Goal: Task Accomplishment & Management: Manage account settings

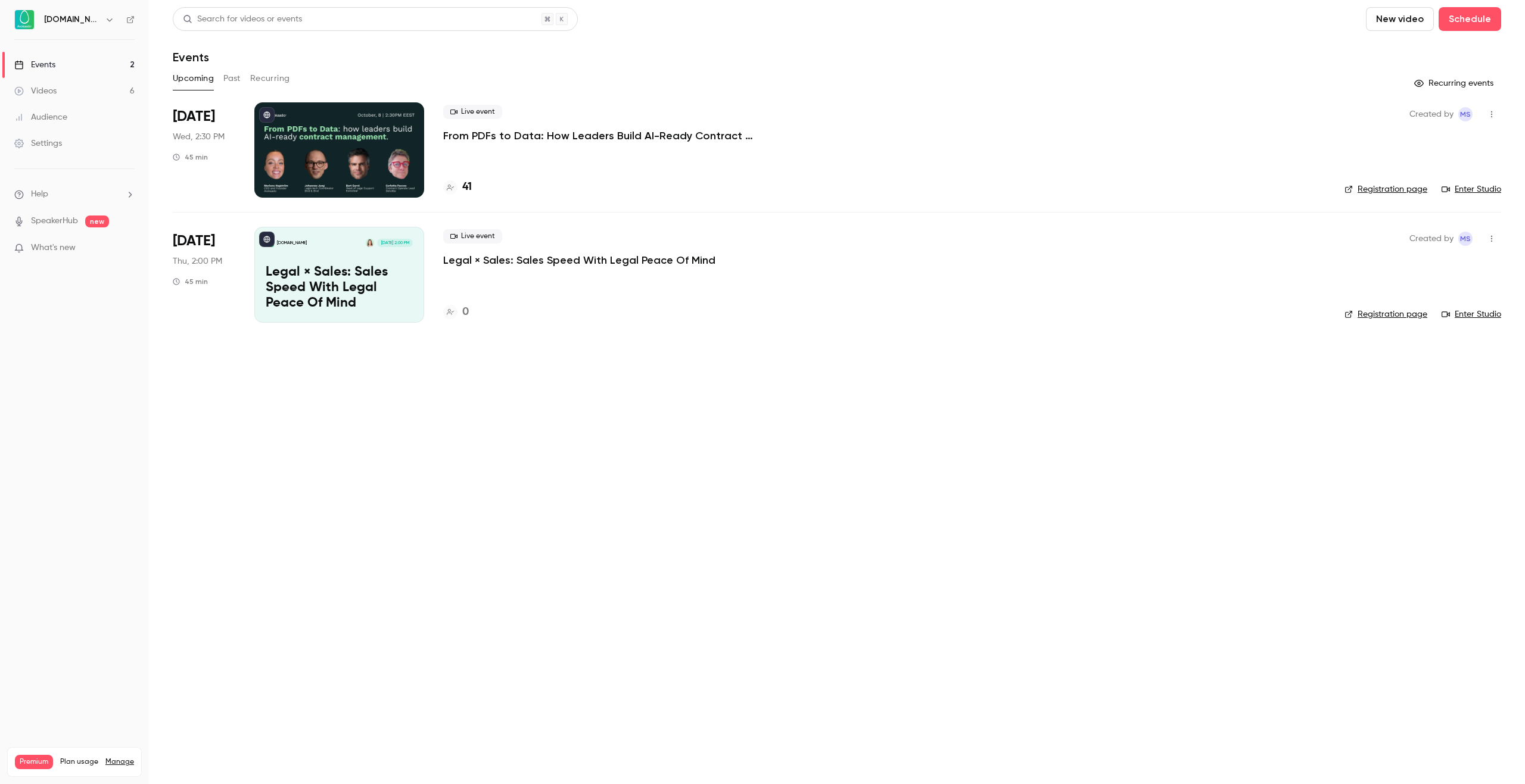
click at [570, 138] on p "From PDFs to Data: How Leaders Build AI-Ready Contract Management." at bounding box center [622, 135] width 358 height 14
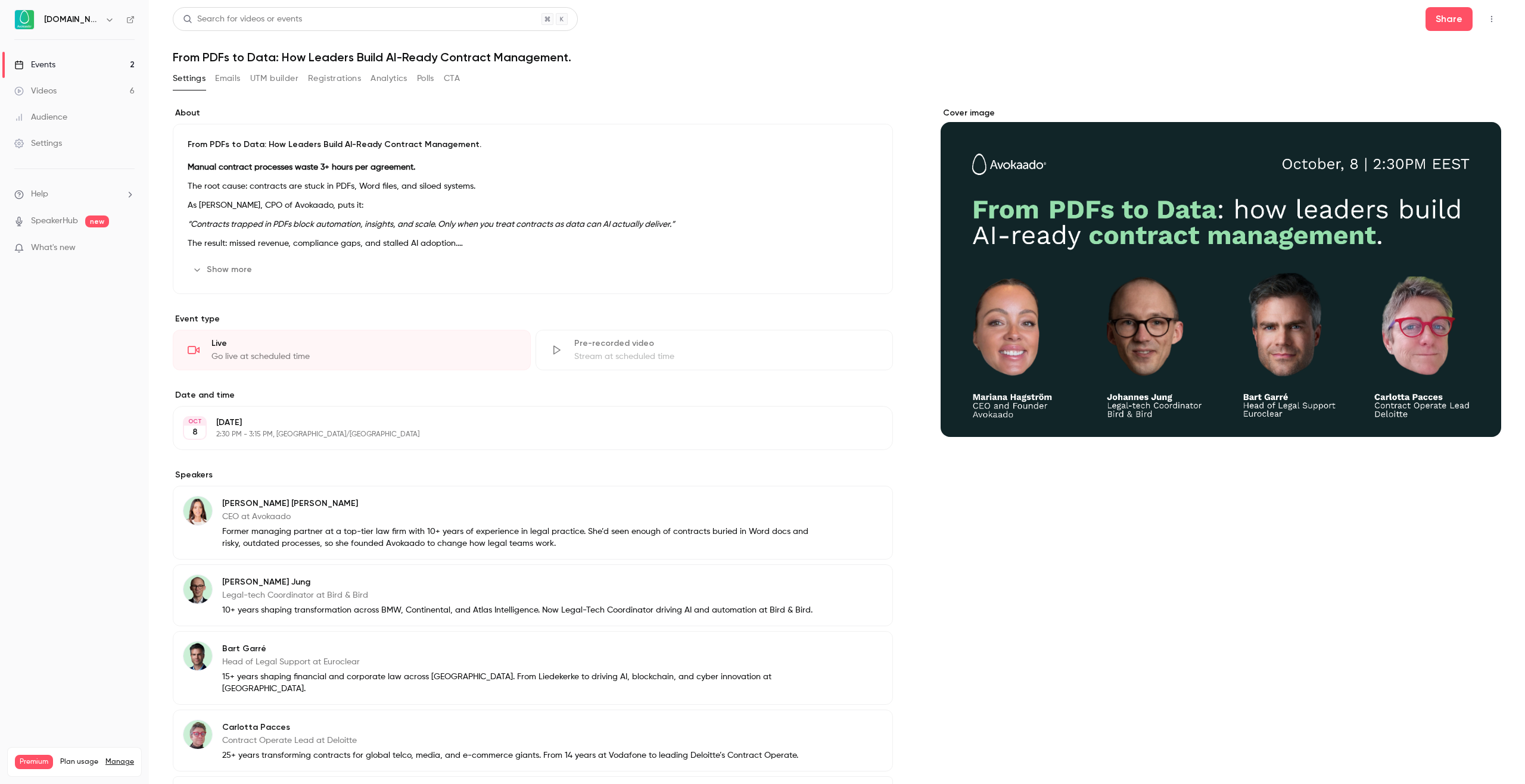
click at [335, 81] on button "Registrations" at bounding box center [334, 79] width 53 height 19
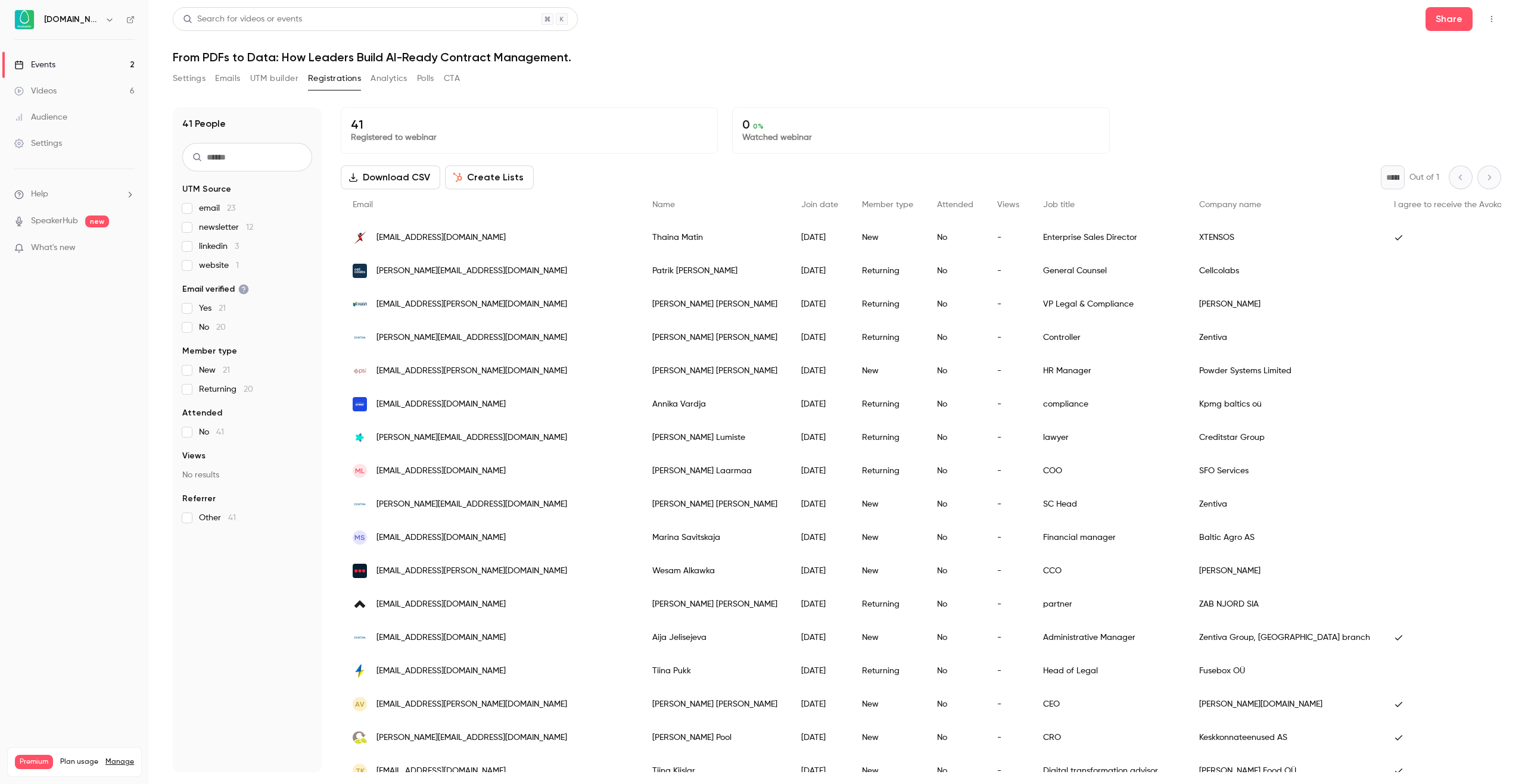
click at [194, 246] on label "linkedin 3" at bounding box center [247, 247] width 130 height 12
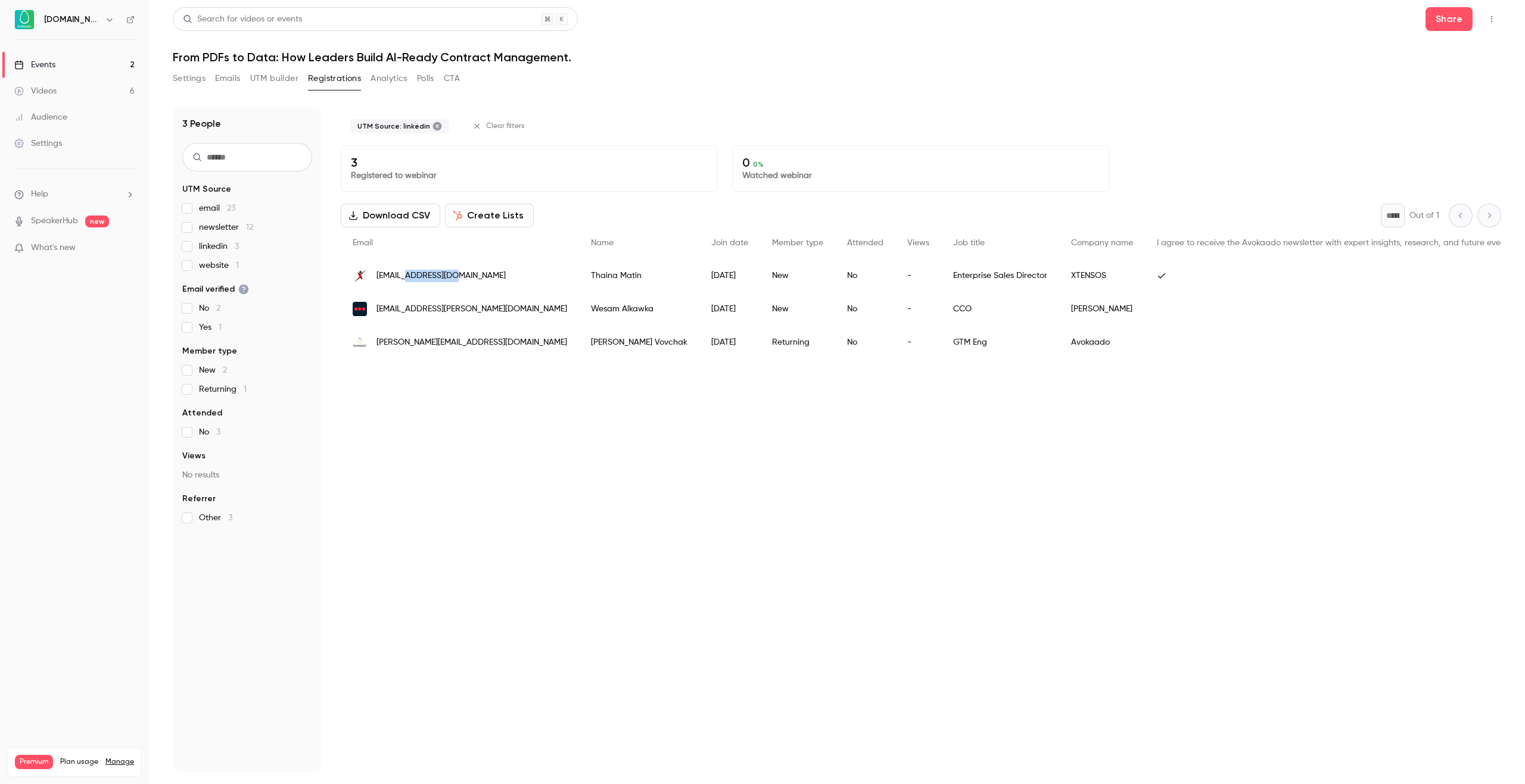
drag, startPoint x: 410, startPoint y: 277, endPoint x: 457, endPoint y: 278, distance: 47.0
click at [457, 278] on div "[EMAIL_ADDRESS][DOMAIN_NAME]" at bounding box center [459, 276] width 238 height 34
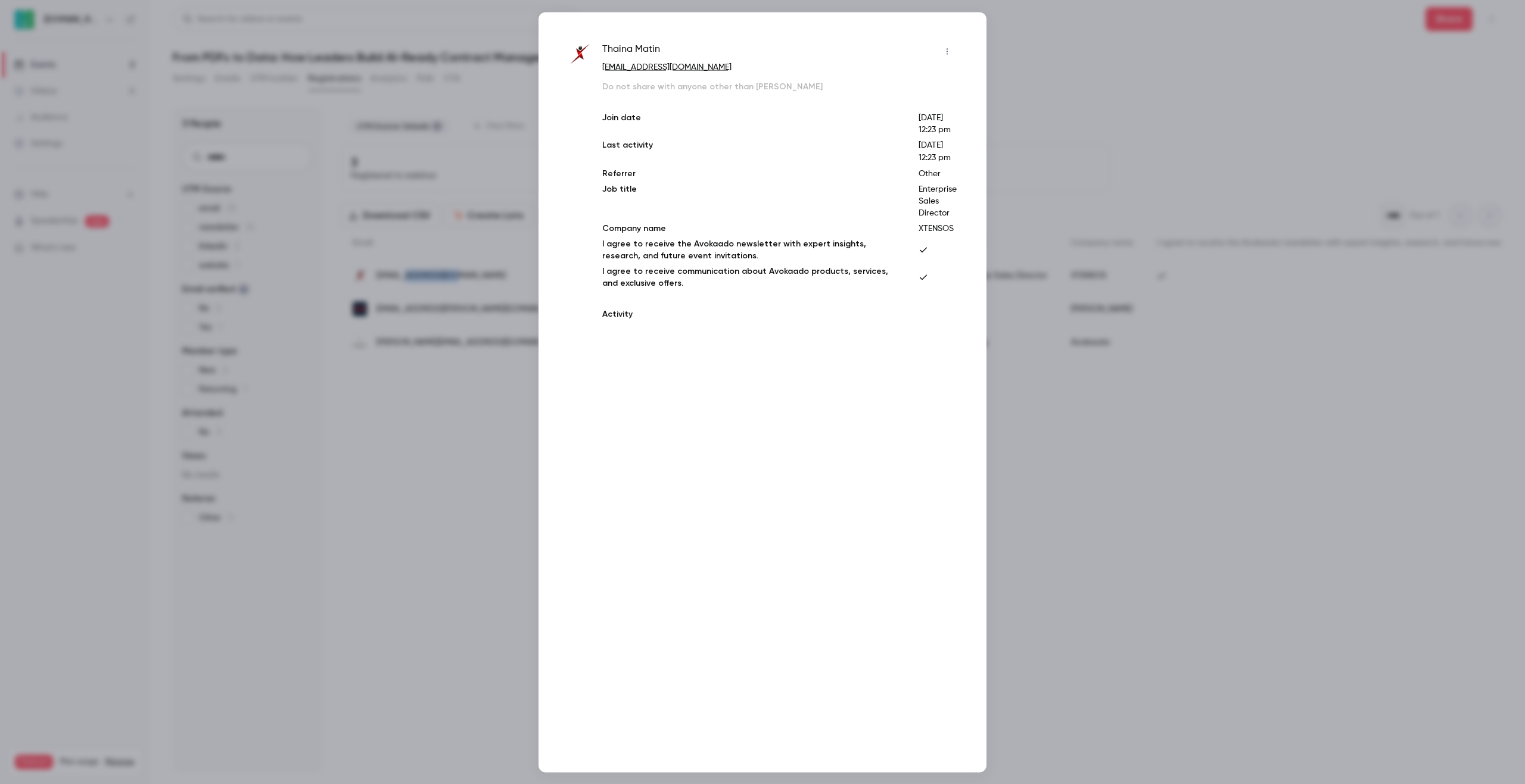
copy span "xtensos.com"
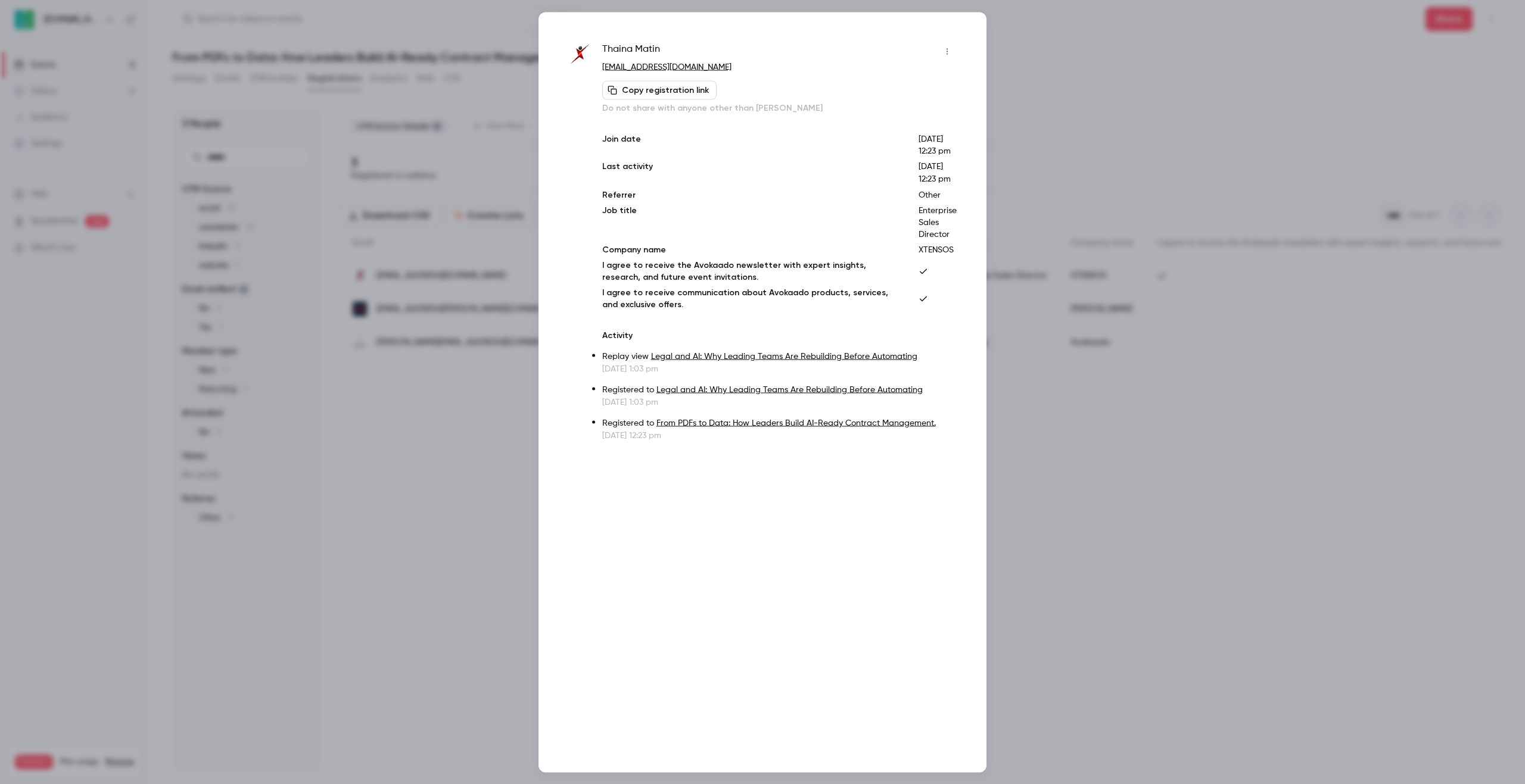
click at [510, 531] on div at bounding box center [762, 392] width 1525 height 784
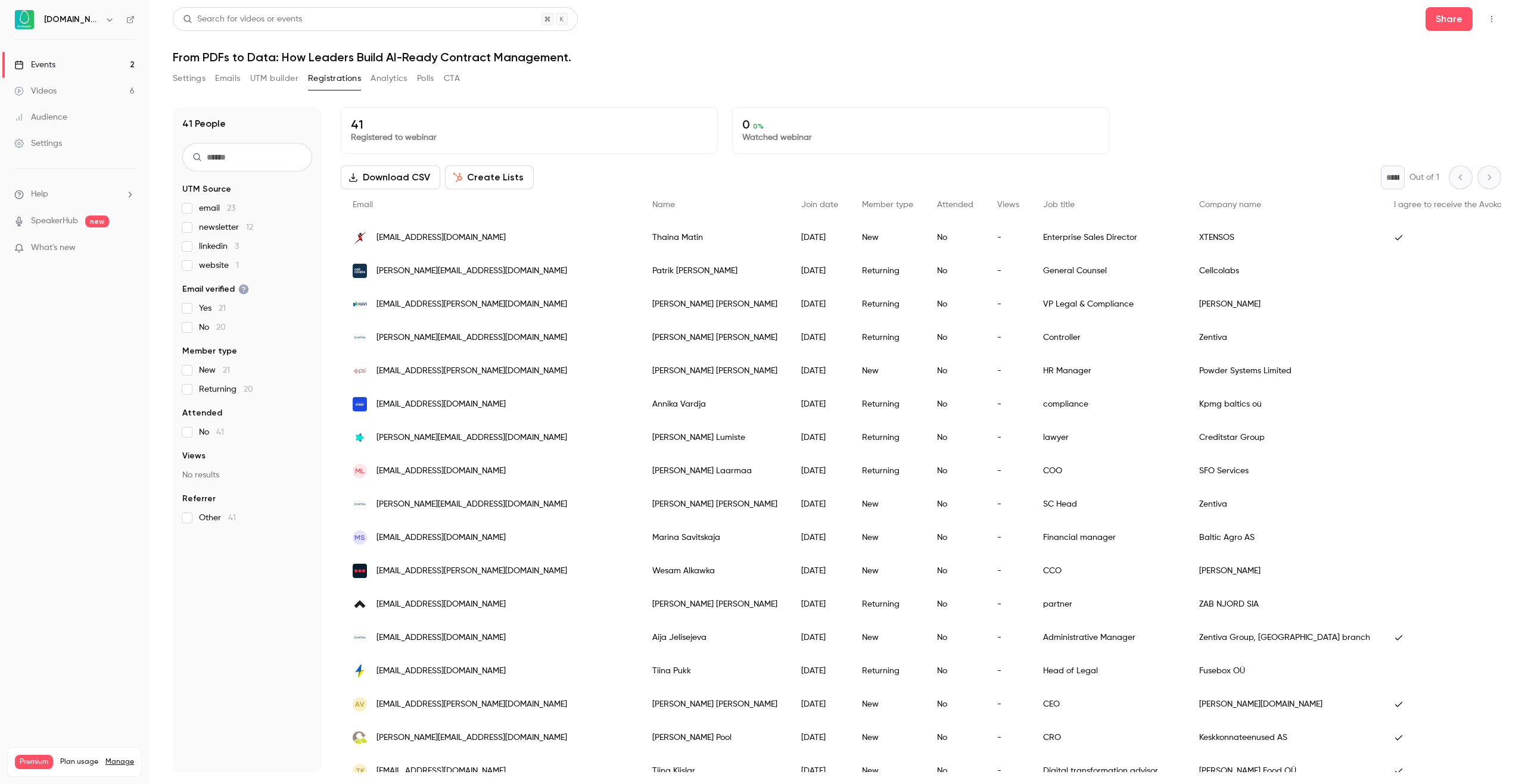
click at [194, 228] on label "newsletter 12" at bounding box center [247, 228] width 130 height 12
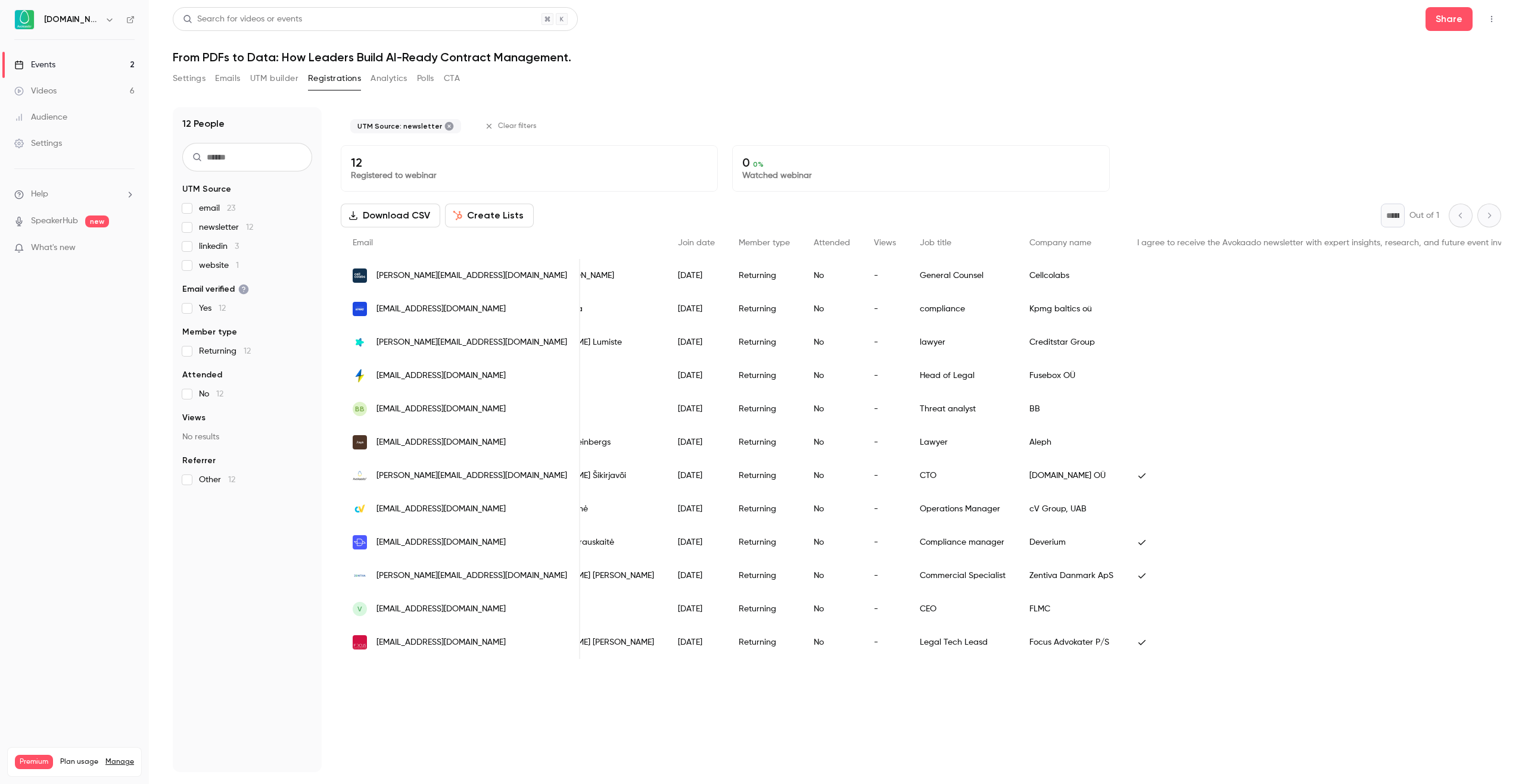
scroll to position [0, 60]
click at [194, 227] on label "newsletter 12" at bounding box center [247, 228] width 130 height 12
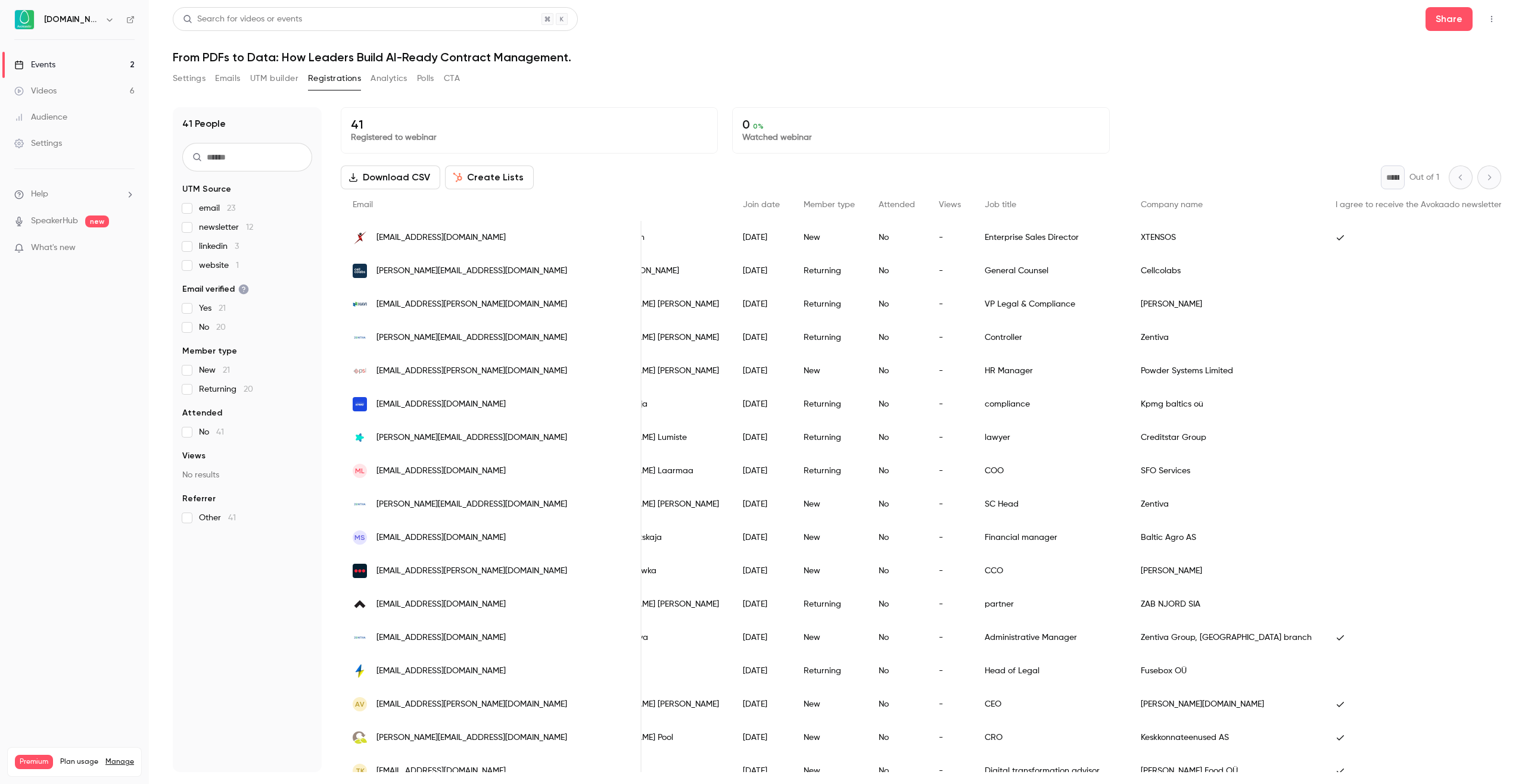
click at [189, 214] on label "email 23" at bounding box center [247, 208] width 130 height 12
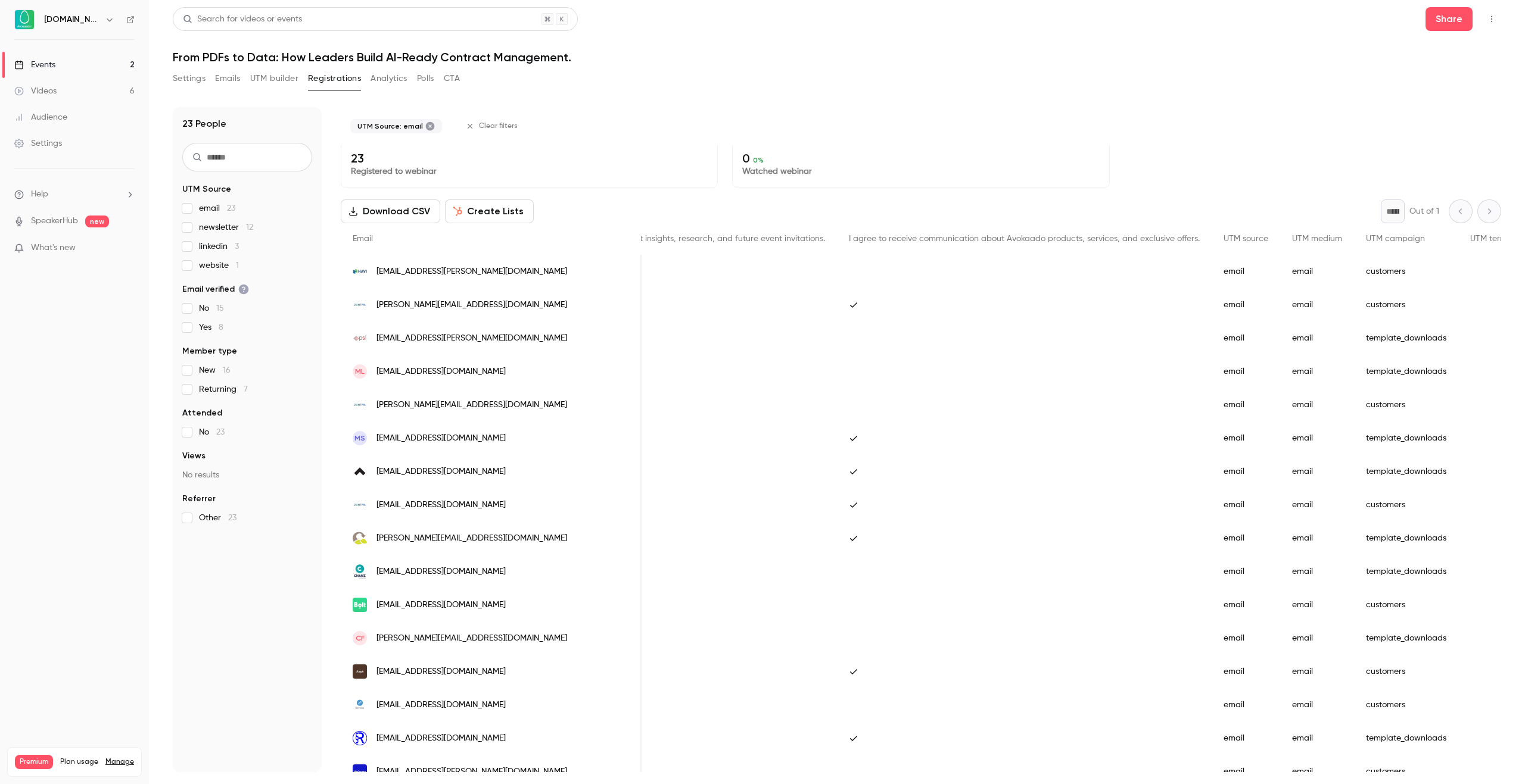
scroll to position [0, 0]
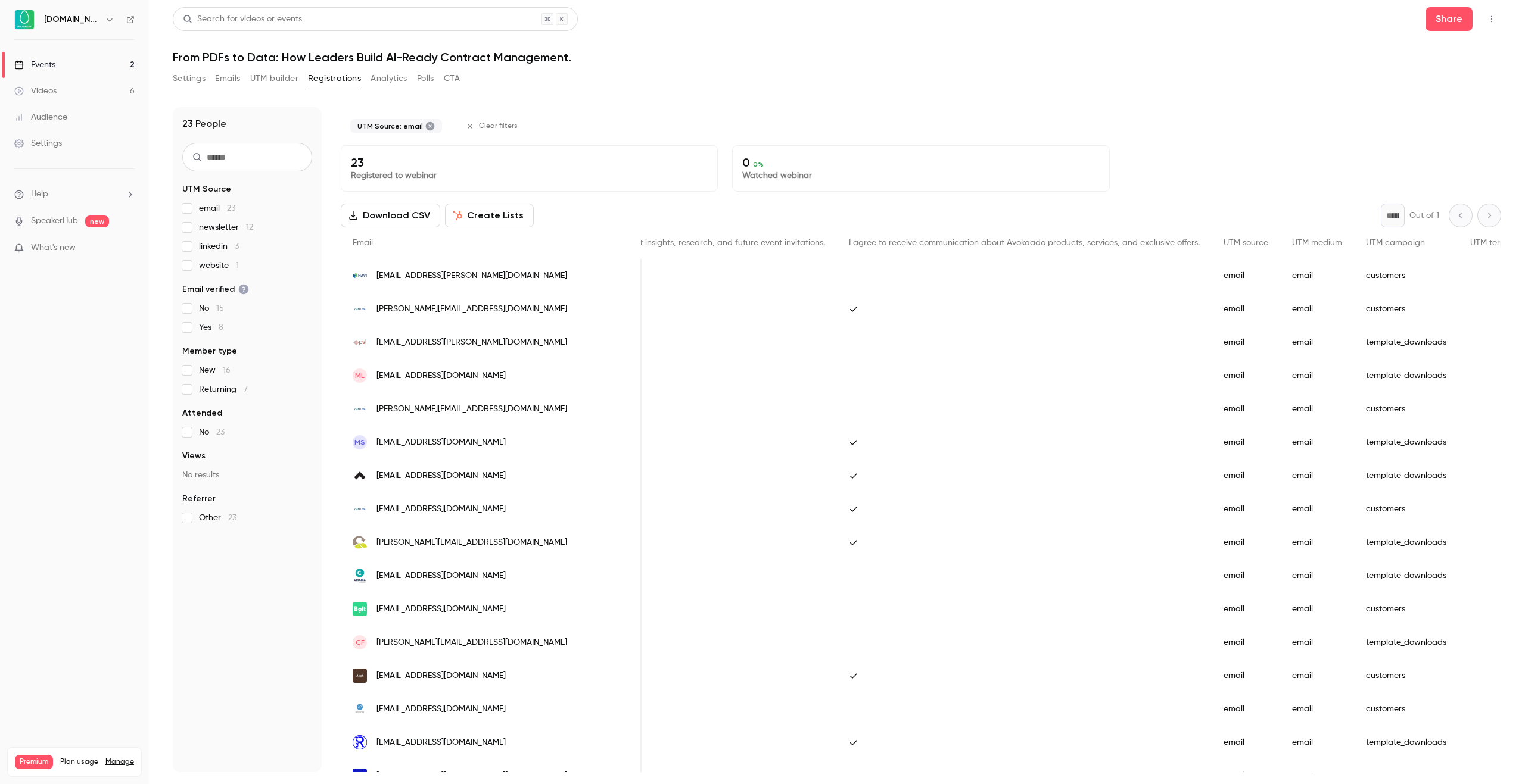
click at [990, 219] on div "Download CSV Create Lists * Out of 1" at bounding box center [920, 215] width 1160 height 24
click at [326, 192] on div "23 People UTM Source email 23 newsletter 12 linkedin 3 website 1 Email verified…" at bounding box center [836, 440] width 1328 height 665
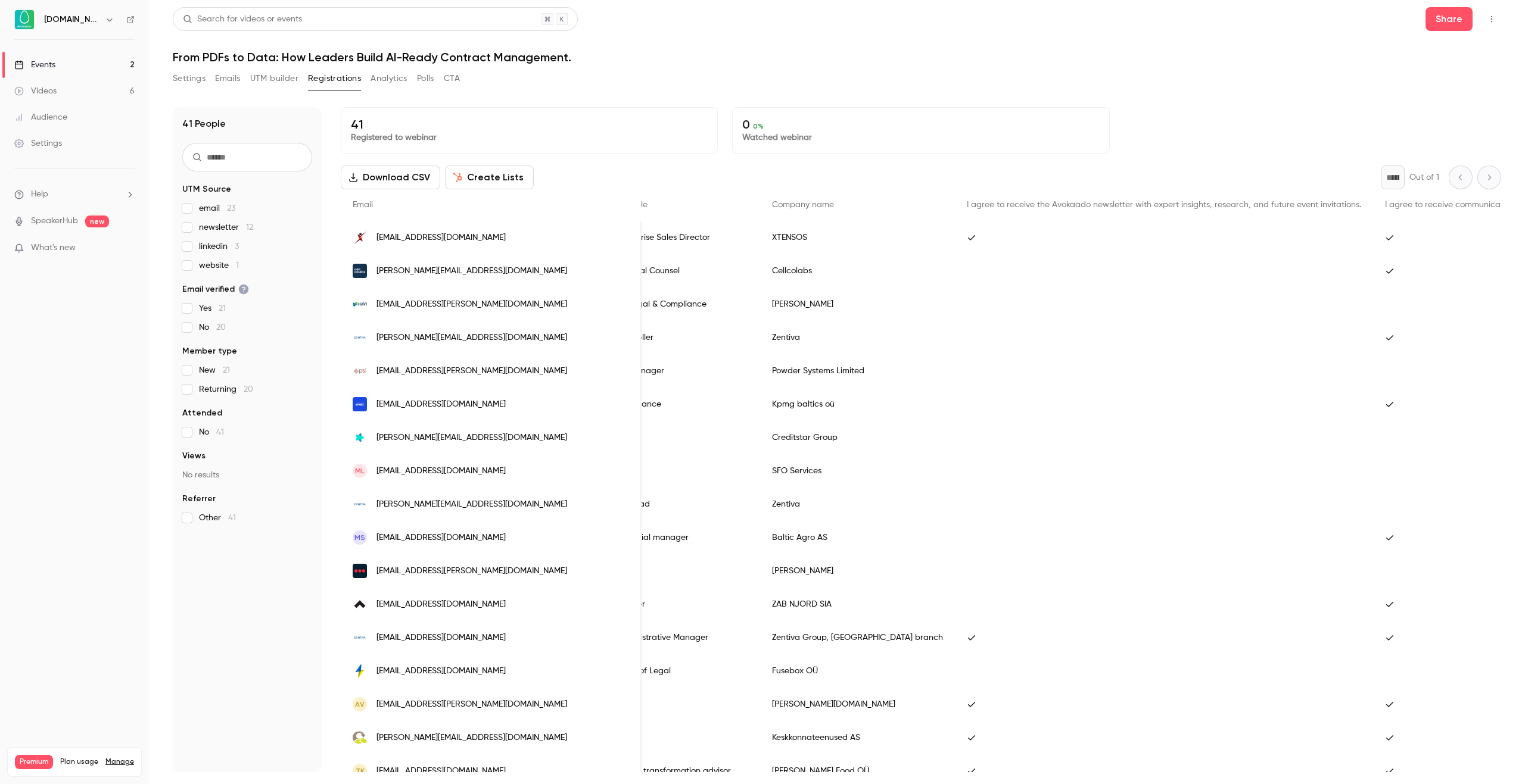
scroll to position [0, 70]
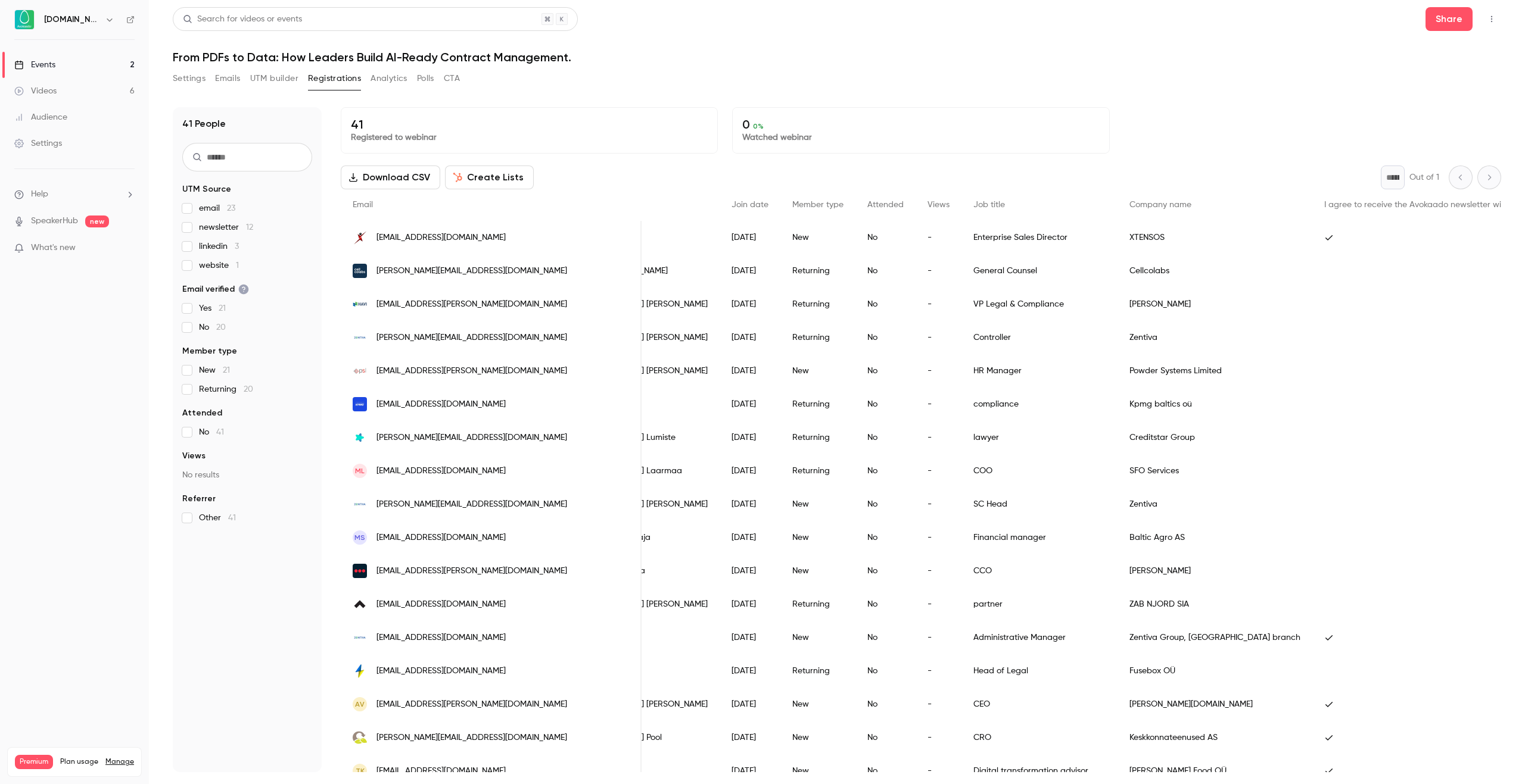
click at [55, 60] on div "Events" at bounding box center [35, 65] width 41 height 12
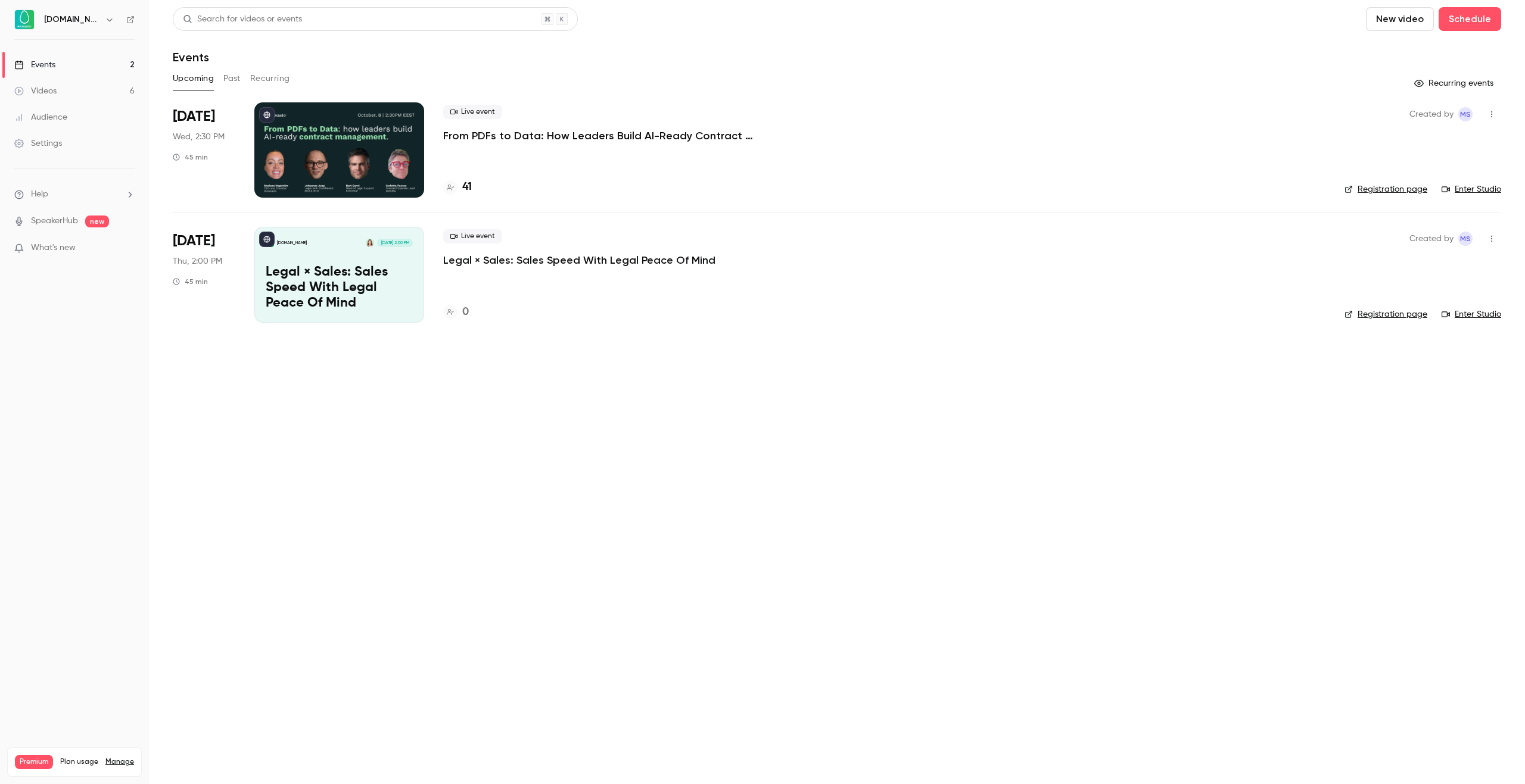
click at [523, 131] on p "From PDFs to Data: How Leaders Build AI-Ready Contract Management." at bounding box center [622, 135] width 358 height 14
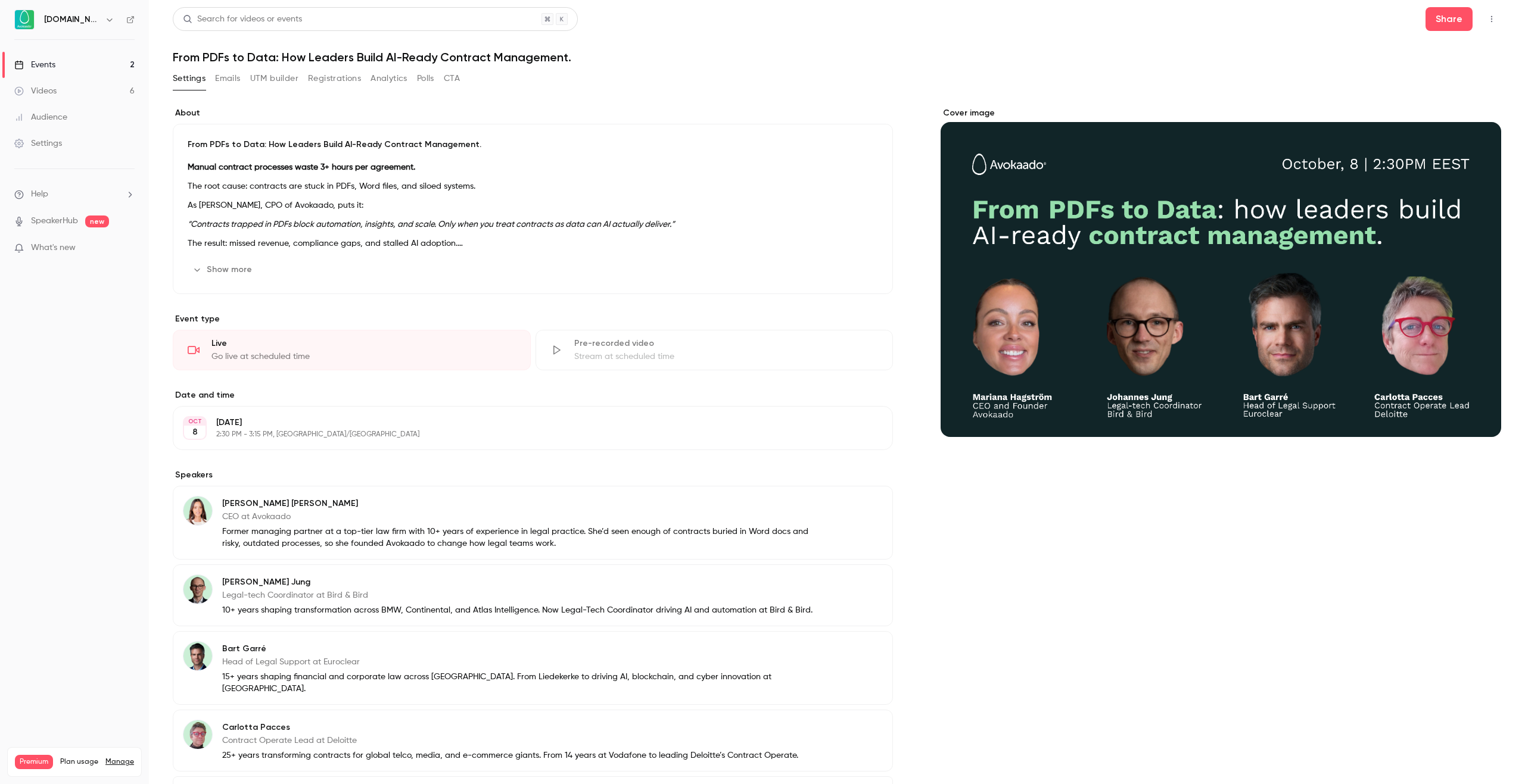
click at [189, 85] on button "Settings" at bounding box center [189, 79] width 33 height 19
click at [73, 63] on link "Events 2" at bounding box center [74, 65] width 149 height 26
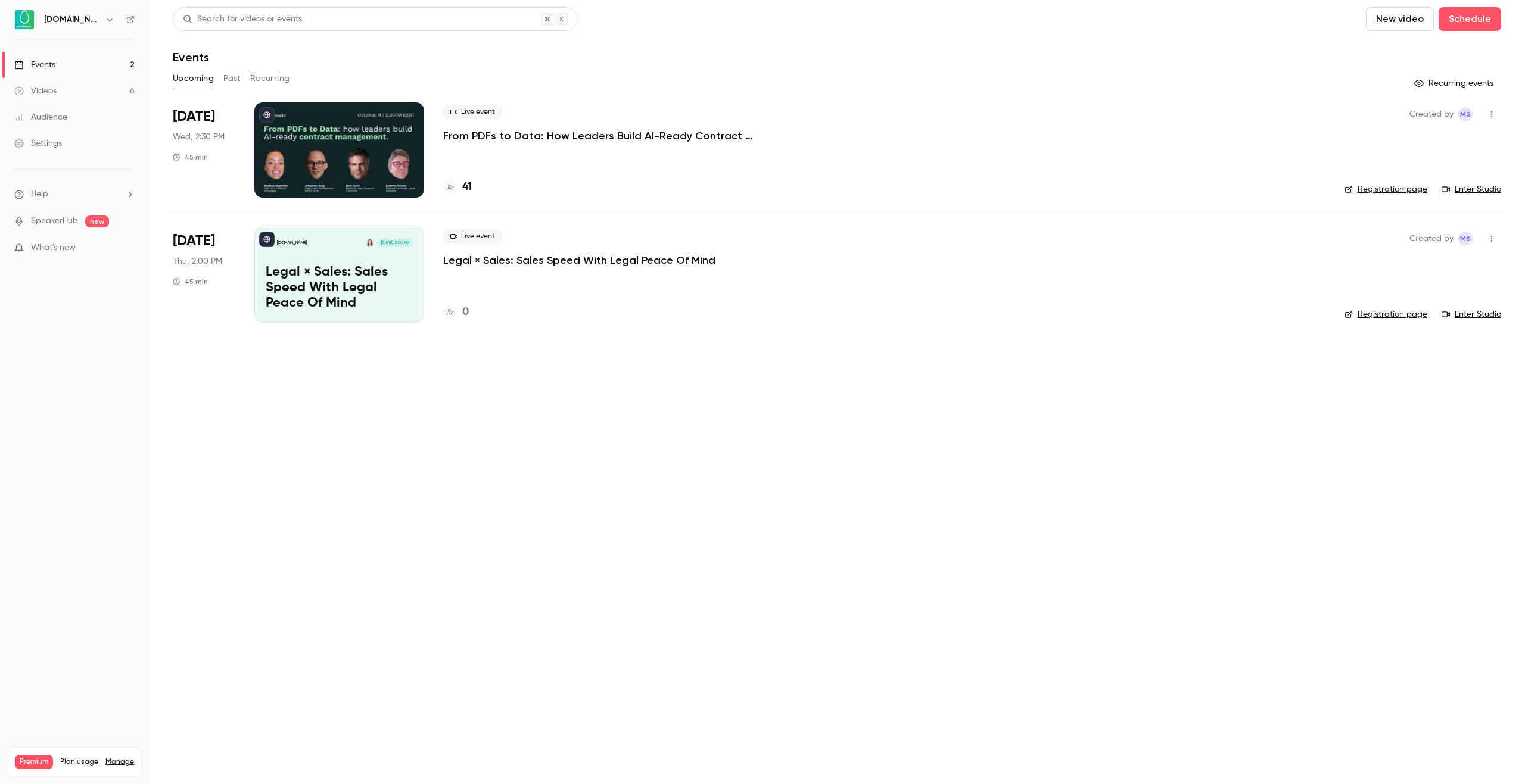
click at [234, 464] on main "Search for videos or events New video Schedule Events Upcoming Past Recurring R…" at bounding box center [836, 392] width 1376 height 784
click at [559, 133] on p "From PDFs to Data: How Leaders Build AI-Ready Contract Management." at bounding box center [622, 135] width 358 height 14
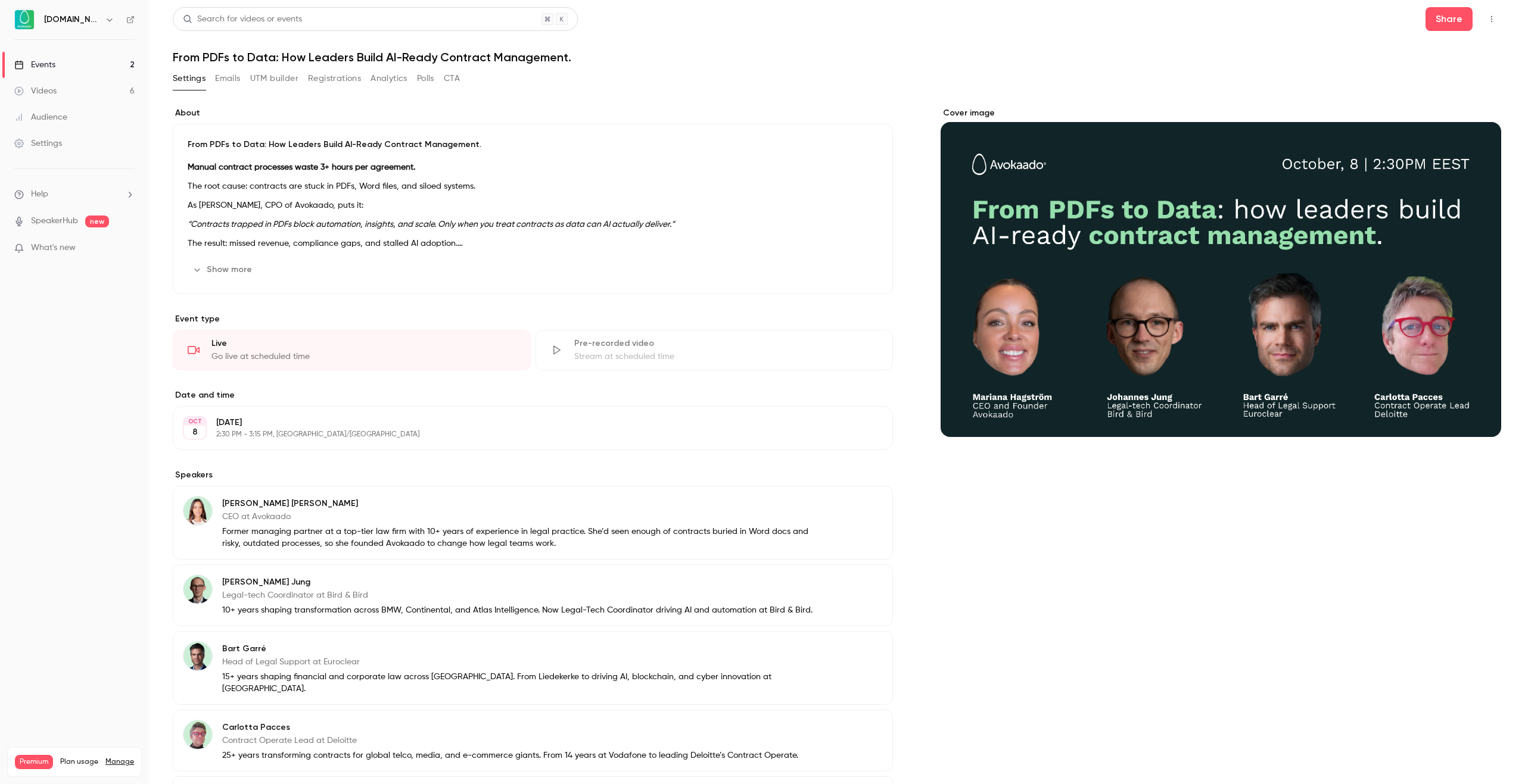
click at [336, 78] on button "Registrations" at bounding box center [334, 79] width 53 height 19
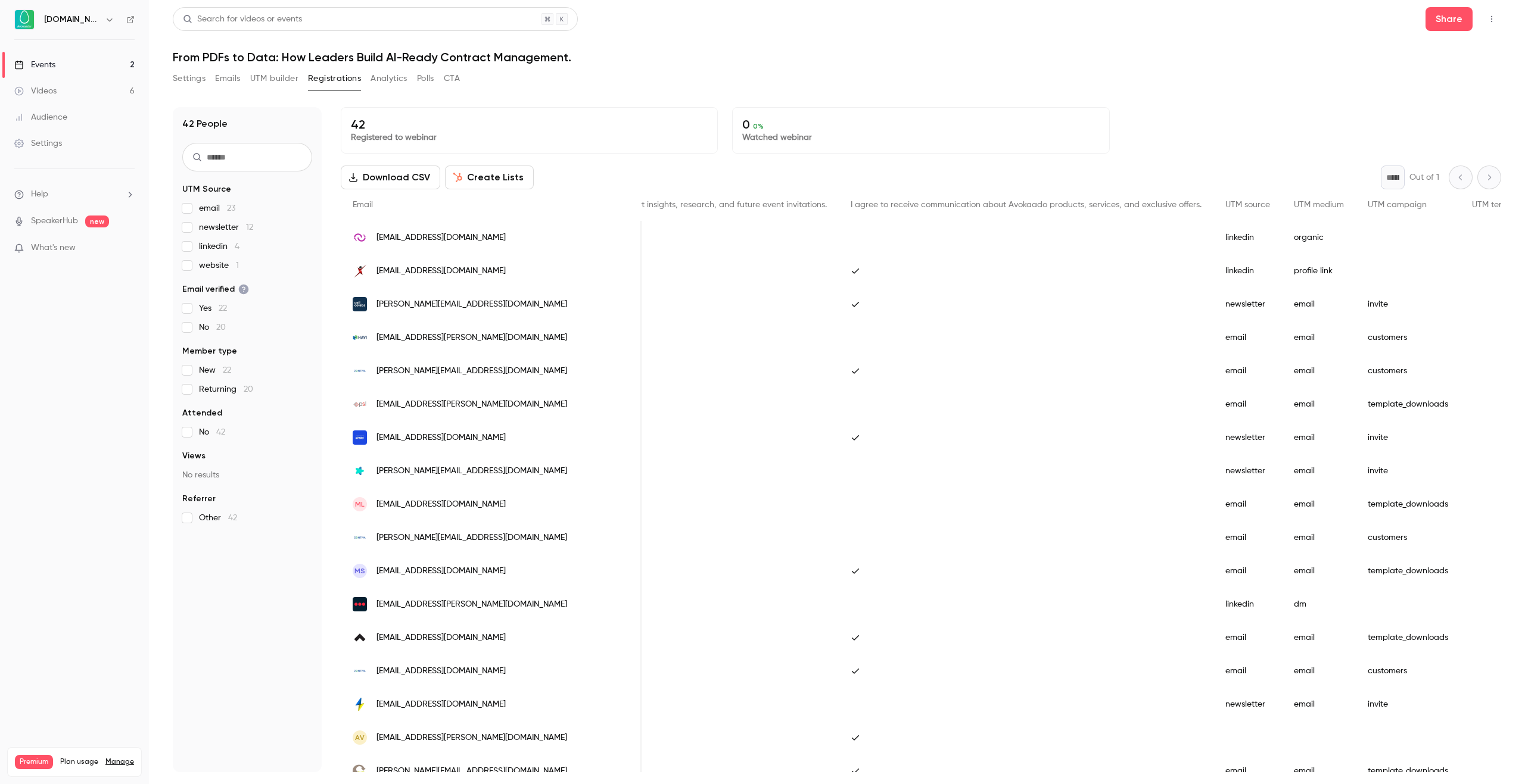
scroll to position [0, 965]
